Goal: Transaction & Acquisition: Purchase product/service

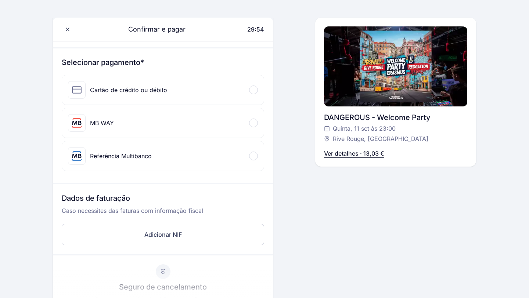
scroll to position [71, 0]
click at [163, 85] on div "Cartão de crédito ou débito" at bounding box center [128, 88] width 77 height 9
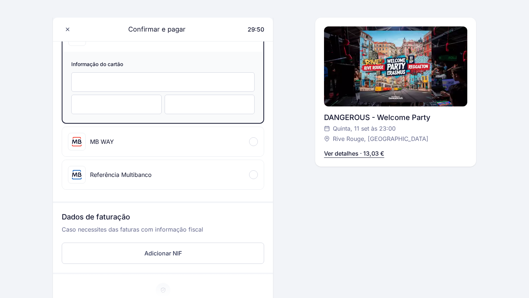
scroll to position [0, 0]
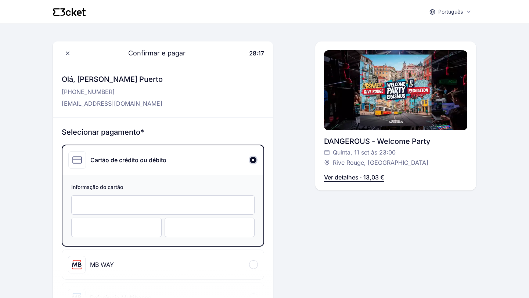
click at [187, 221] on div at bounding box center [209, 227] width 90 height 19
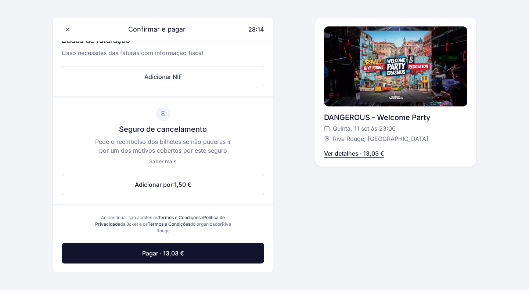
scroll to position [312, 0]
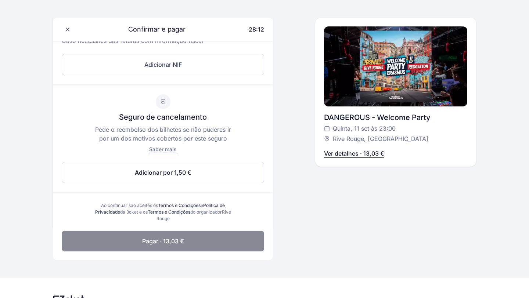
click at [187, 242] on button "Pagar · 13,03 €" at bounding box center [163, 241] width 202 height 21
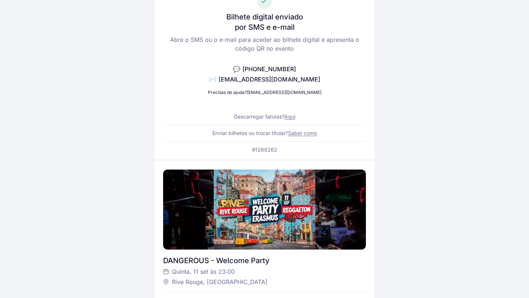
scroll to position [27, 0]
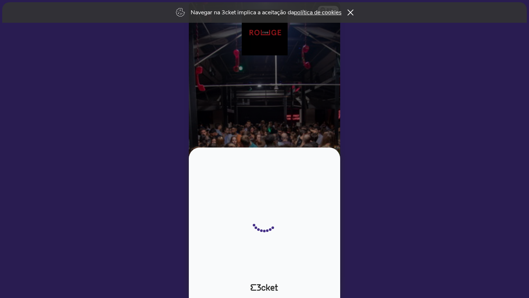
select select "34"
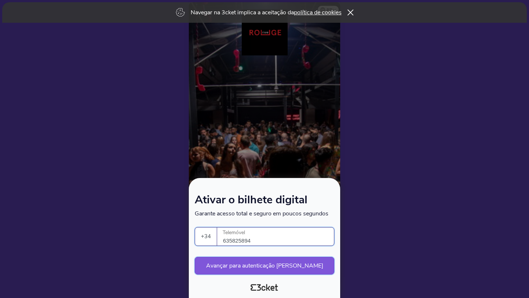
click at [289, 267] on button "Avançar para autenticação segura" at bounding box center [264, 266] width 139 height 18
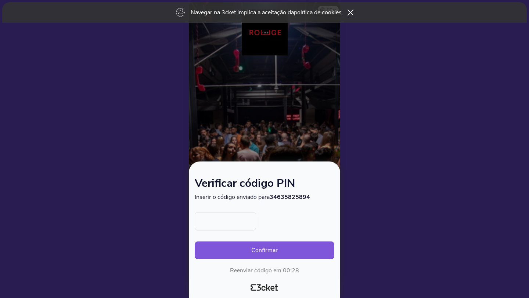
click at [237, 226] on input "text" at bounding box center [225, 221] width 61 height 18
type input "2801"
click at [195, 242] on button "Confirmar" at bounding box center [264, 251] width 139 height 18
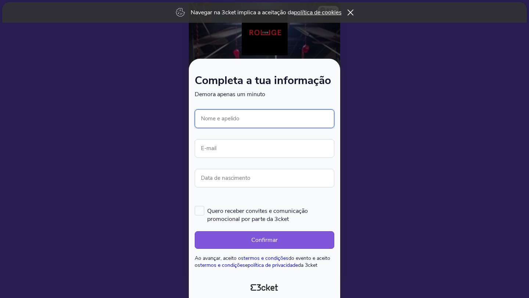
click at [233, 118] on input "Nome e apelido" at bounding box center [264, 118] width 139 height 19
type input "Angela Conchillo Puerto"
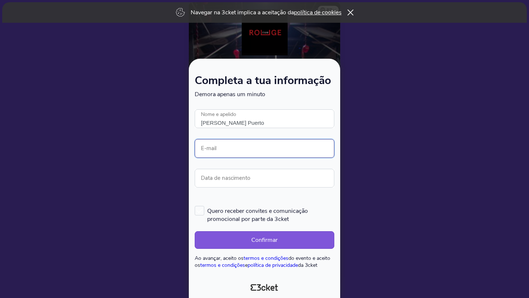
click at [265, 151] on input "E-mail" at bounding box center [264, 148] width 139 height 19
type input "aconchillopuerto@gmai.com"
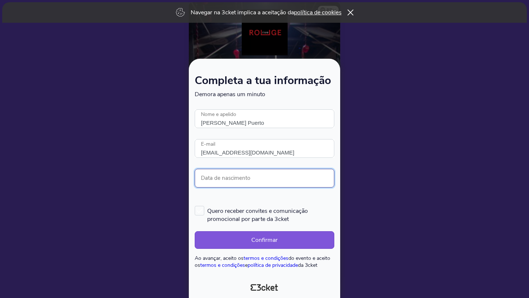
click at [261, 173] on input "Data de nascimento" at bounding box center [264, 178] width 139 height 19
type input "16/05/2005"
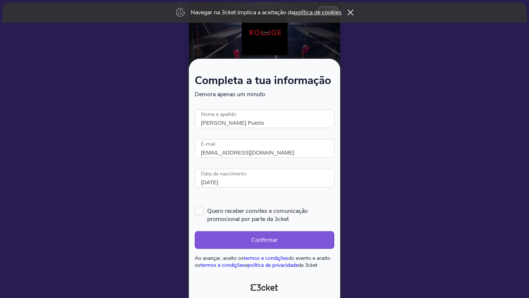
click at [186, 211] on div at bounding box center [264, 149] width 529 height 298
click at [201, 211] on label "Quero receber convites e comunicação promocional por parte da 3cket" at bounding box center [264, 214] width 139 height 17
click at [195, 206] on input "Quero receber convites e comunicação promocional por parte da 3cket" at bounding box center [195, 205] width 1 height 1
click at [205, 211] on label "Quero receber convites e comunicação promocional por parte da 3cket" at bounding box center [264, 214] width 139 height 17
click at [195, 206] on input "Quero receber convites e comunicação promocional por parte da 3cket" at bounding box center [195, 205] width 1 height 1
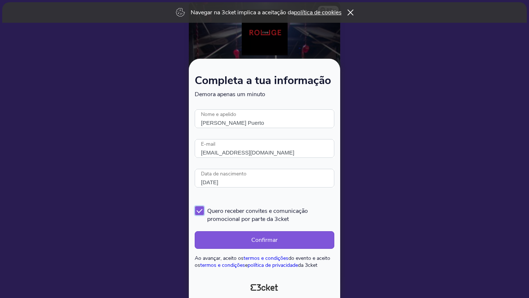
checkbox input "false"
click at [234, 237] on button "Confirmar" at bounding box center [264, 240] width 139 height 18
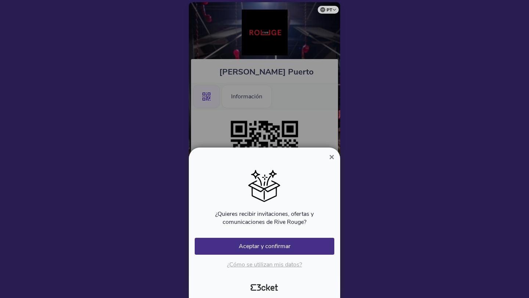
click at [289, 255] on div "¿Quieres recibir invitaciones, ofertas y comunicaciones de Rive Rouge? Se produ…" at bounding box center [264, 216] width 139 height 104
click at [301, 238] on div "¿Quieres recibir invitaciones, ofertas y comunicaciones de Rive Rouge? Se produ…" at bounding box center [264, 216] width 139 height 104
click at [303, 242] on button "Aceptar y confirmar" at bounding box center [264, 246] width 139 height 17
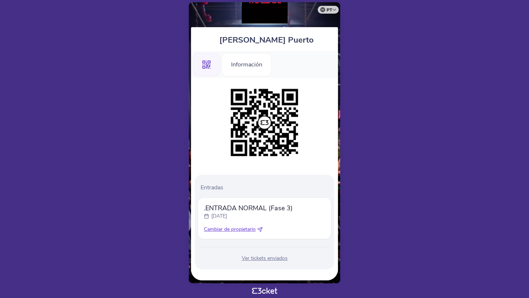
scroll to position [36, 0]
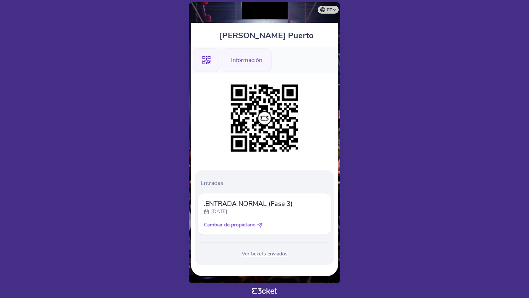
click at [247, 63] on font "Información" at bounding box center [246, 60] width 31 height 8
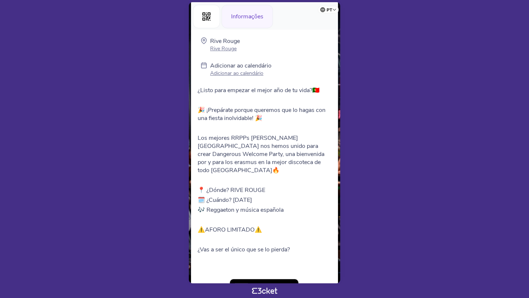
scroll to position [108, 0]
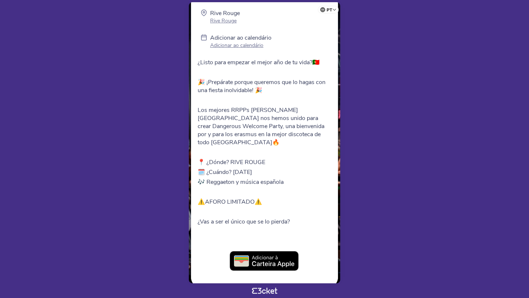
click at [283, 251] on img at bounding box center [264, 261] width 70 height 21
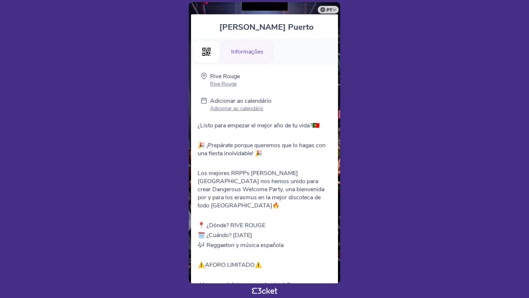
scroll to position [0, 0]
